Goal: Use online tool/utility: Utilize a website feature to perform a specific function

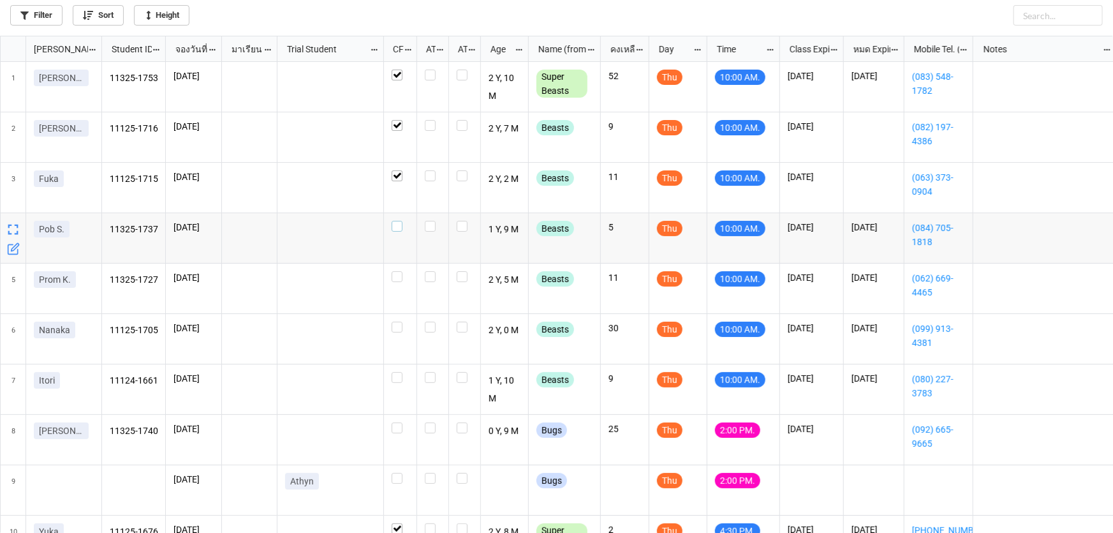
click at [399, 221] on label "grid" at bounding box center [400, 221] width 17 height 0
click at [400, 271] on label "grid" at bounding box center [400, 271] width 17 height 0
click at [403, 318] on div "grid" at bounding box center [400, 339] width 33 height 50
drag, startPoint x: 399, startPoint y: 374, endPoint x: 401, endPoint y: 355, distance: 19.2
click at [398, 372] on label "grid" at bounding box center [400, 372] width 17 height 0
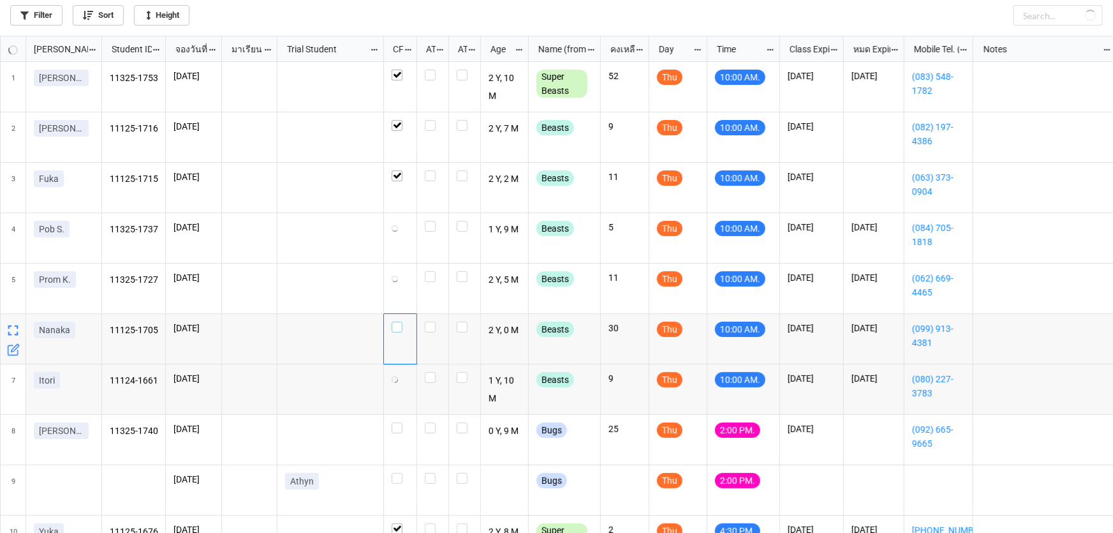
click at [394, 322] on label "grid" at bounding box center [400, 322] width 17 height 0
click at [401, 422] on label "grid" at bounding box center [400, 422] width 17 height 0
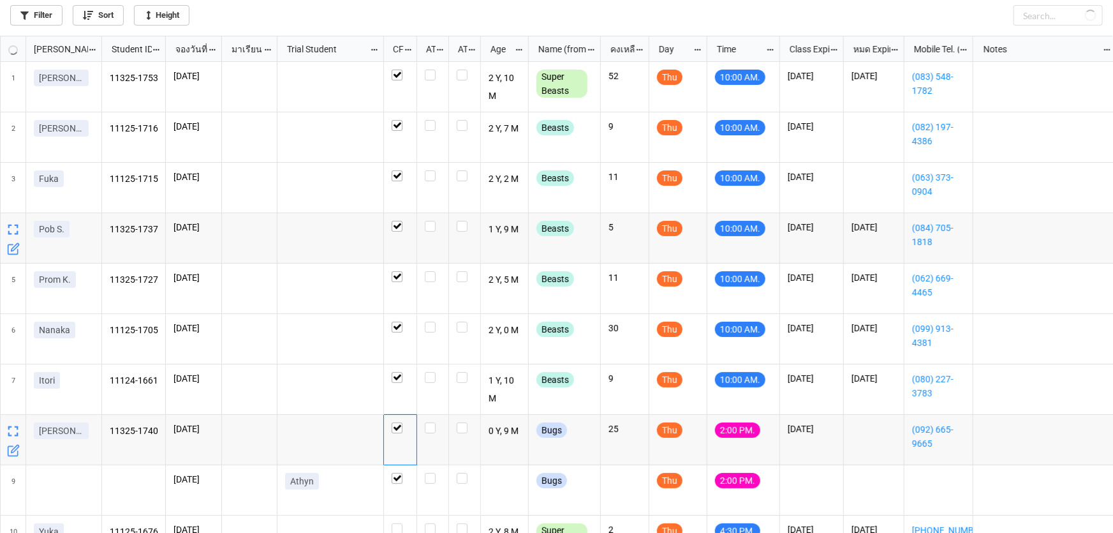
checkbox input "true"
checkbox input "false"
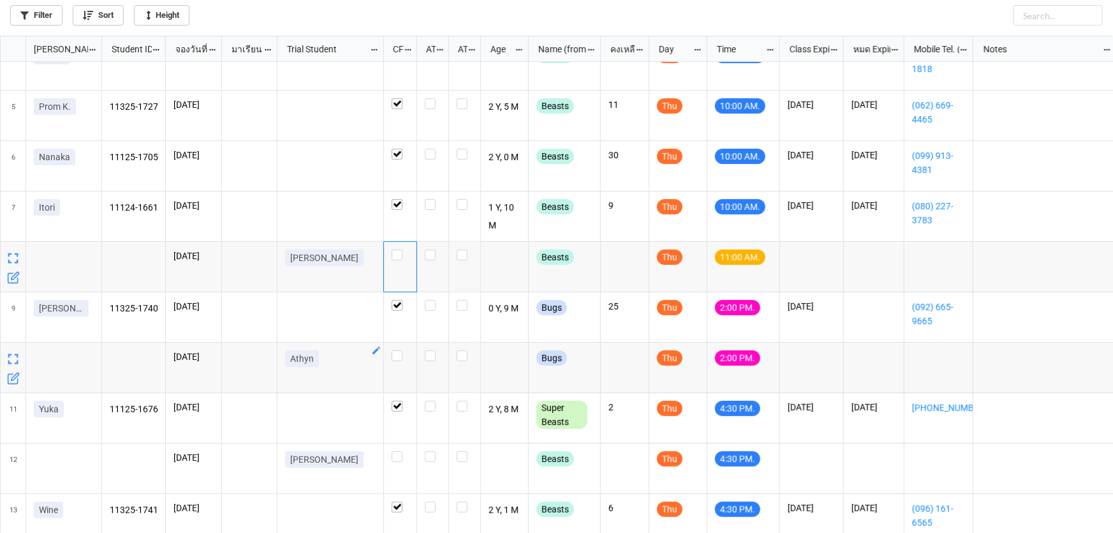
scroll to position [241, 0]
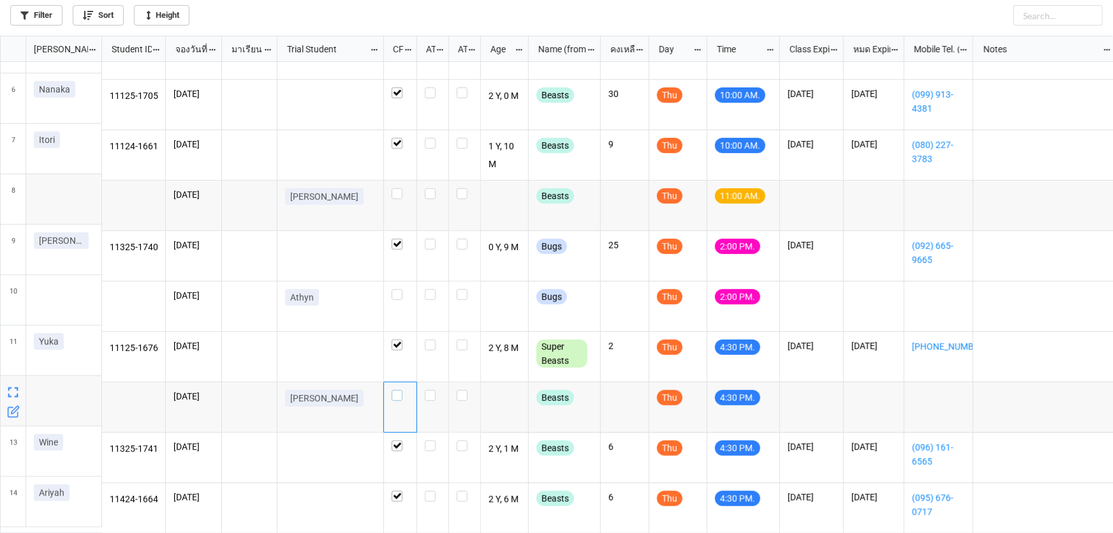
click at [397, 390] on label "grid" at bounding box center [400, 390] width 17 height 0
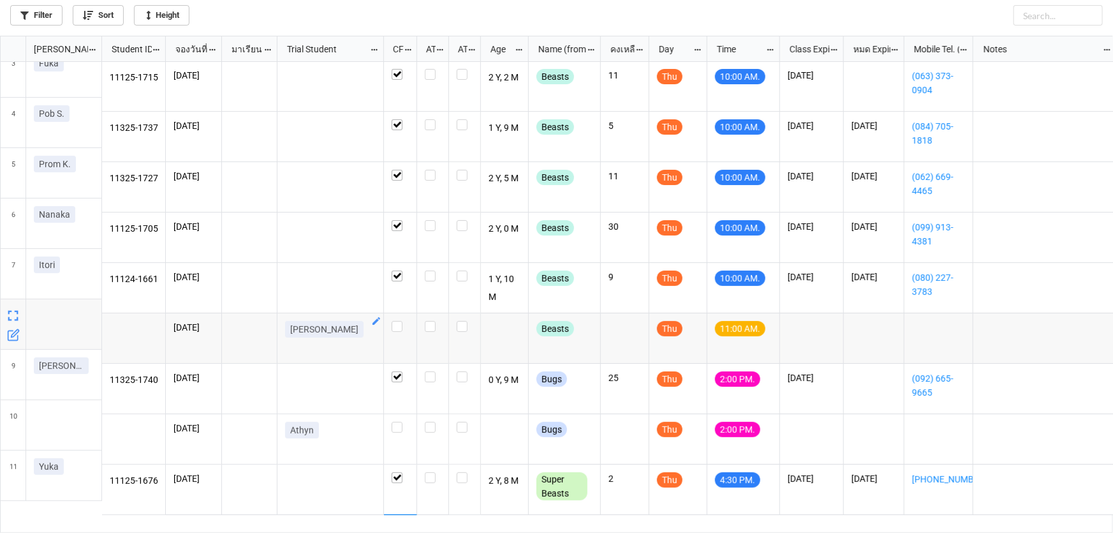
scroll to position [0, 0]
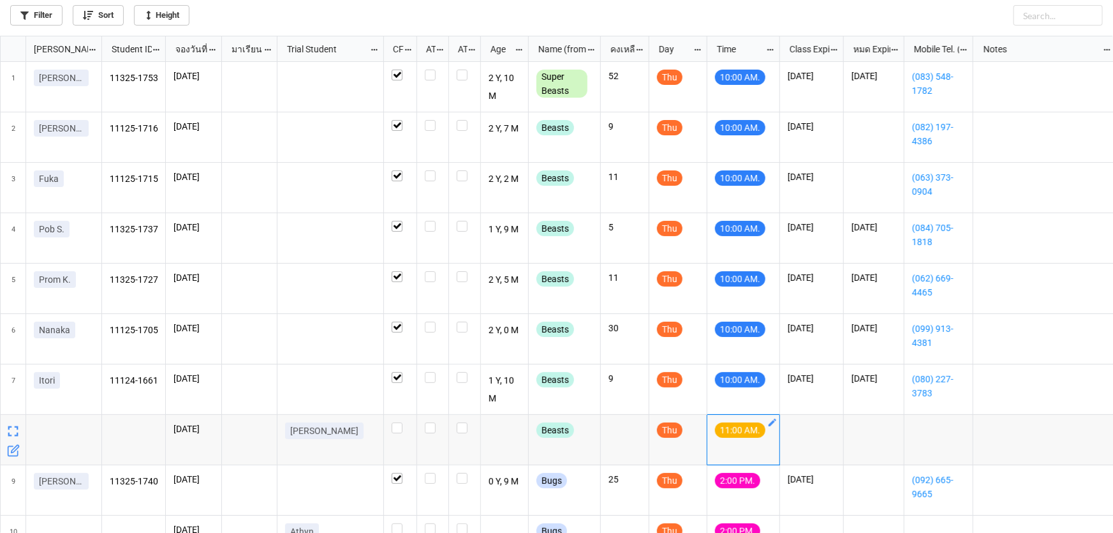
click at [768, 426] on icon "grid" at bounding box center [773, 422] width 10 height 10
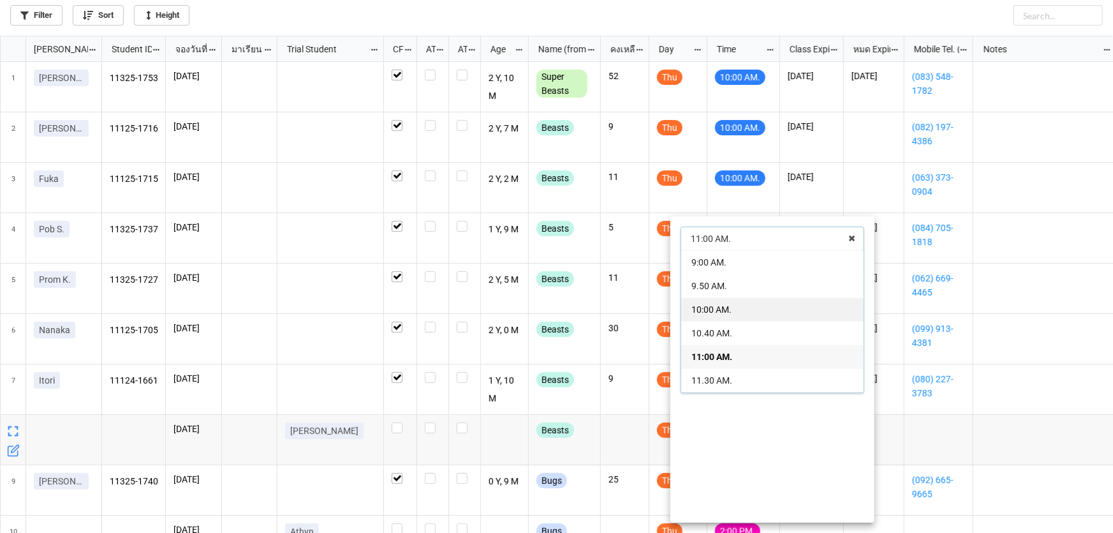
click at [705, 312] on span "10:00 AM." at bounding box center [712, 309] width 40 height 10
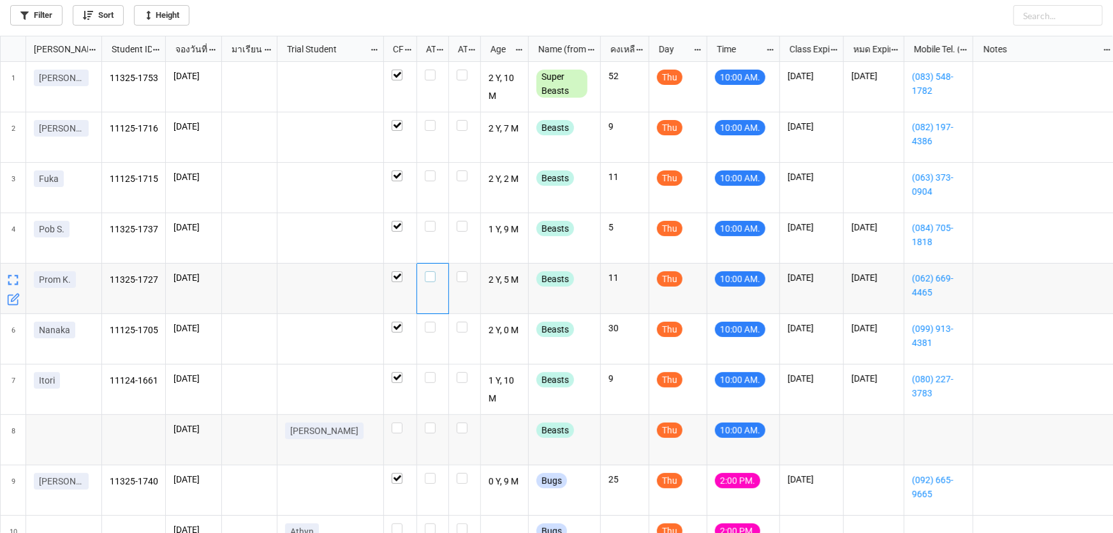
click at [429, 271] on label "grid" at bounding box center [433, 271] width 16 height 0
click at [429, 372] on label "grid" at bounding box center [433, 372] width 16 height 0
click at [431, 322] on label "grid" at bounding box center [433, 322] width 16 height 0
click at [429, 422] on label "grid" at bounding box center [433, 422] width 16 height 0
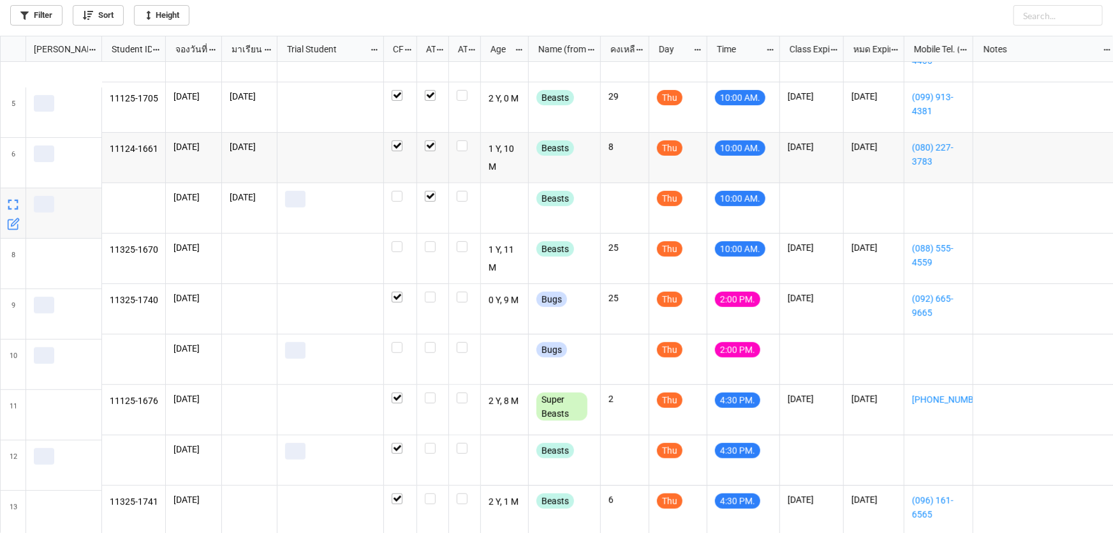
scroll to position [232, 0]
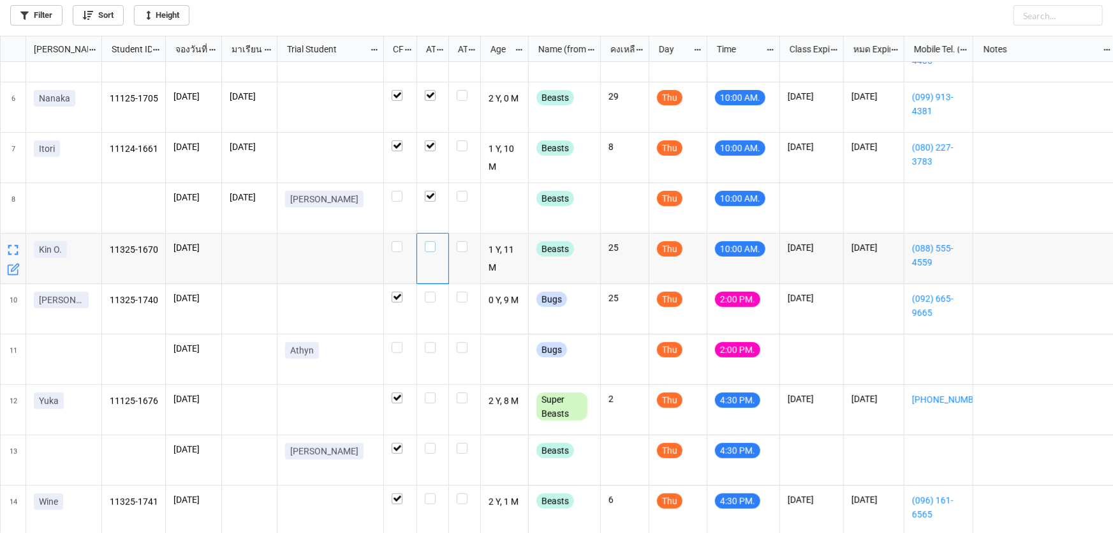
click at [427, 241] on label "grid" at bounding box center [433, 241] width 16 height 0
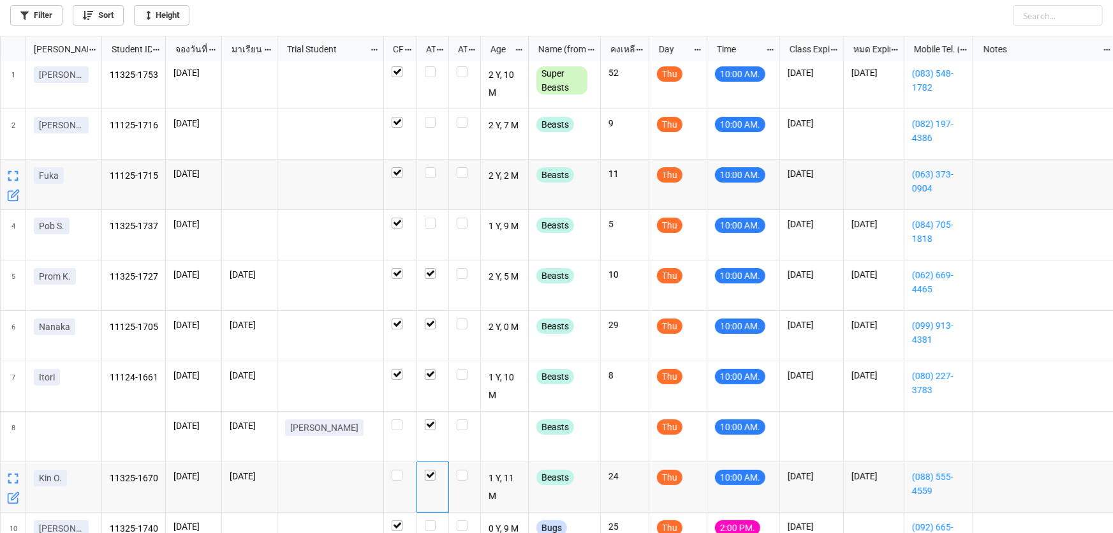
scroll to position [0, 0]
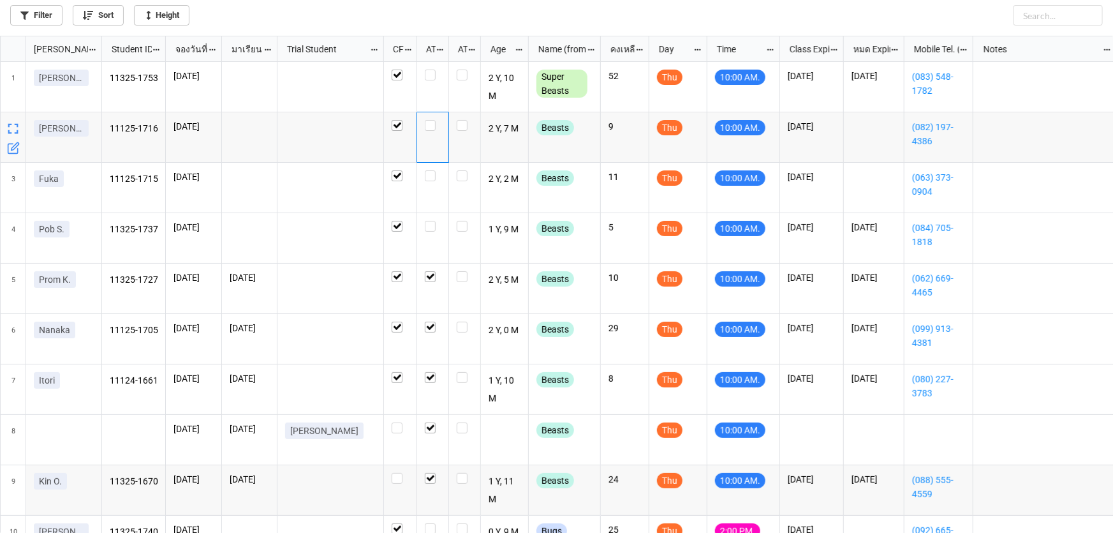
click at [430, 117] on div "grid" at bounding box center [433, 137] width 32 height 50
click at [429, 170] on label "grid" at bounding box center [433, 170] width 16 height 0
click at [429, 120] on label "grid" at bounding box center [433, 120] width 16 height 0
checkbox input "true"
click at [431, 221] on label "grid" at bounding box center [433, 221] width 16 height 0
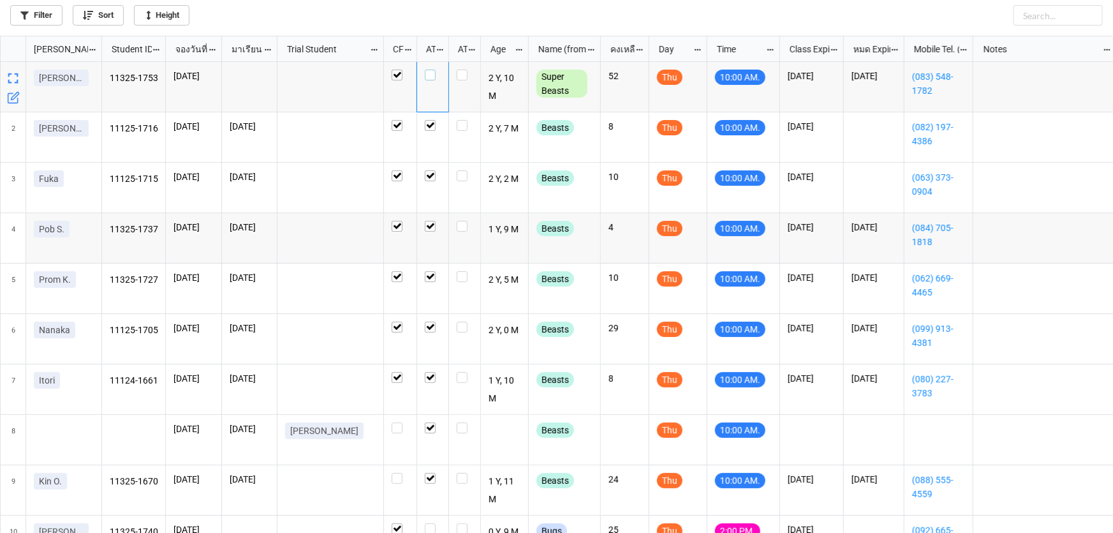
click at [429, 70] on label "grid" at bounding box center [433, 70] width 16 height 0
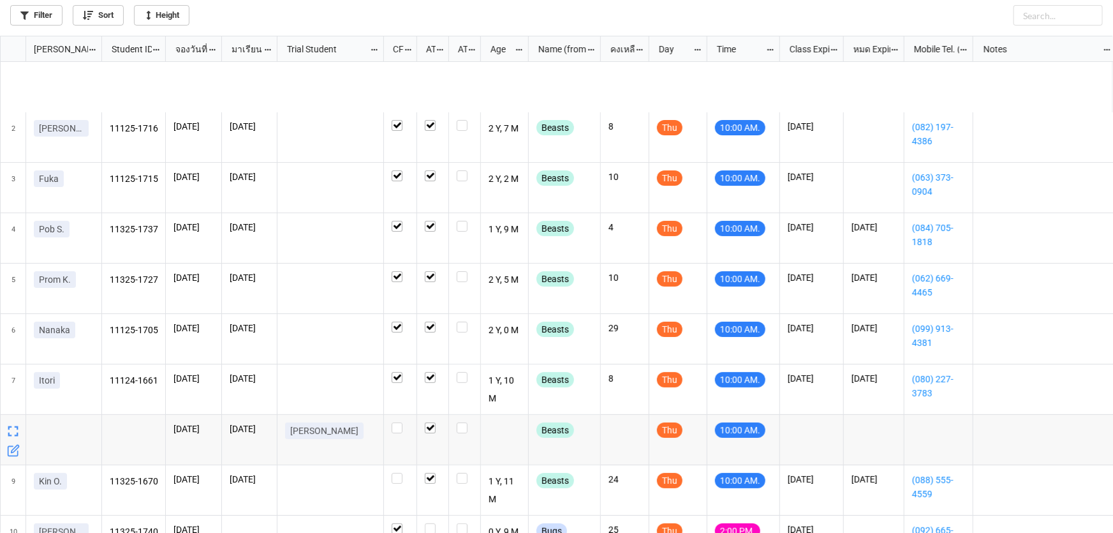
scroll to position [115, 0]
